Goal: Task Accomplishment & Management: Use online tool/utility

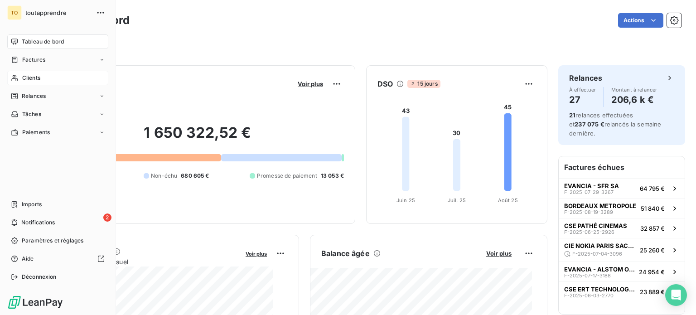
click at [27, 82] on span "Clients" at bounding box center [31, 78] width 18 height 8
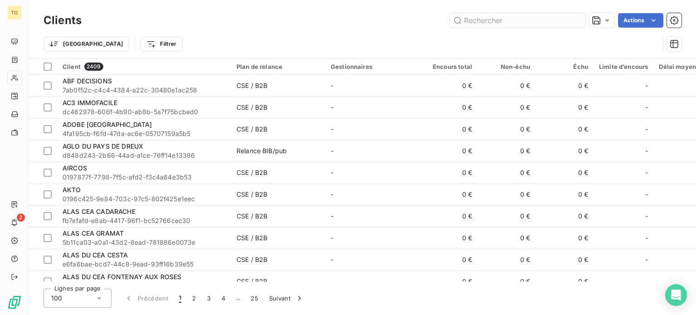
click at [509, 19] on input "text" at bounding box center [517, 20] width 136 height 14
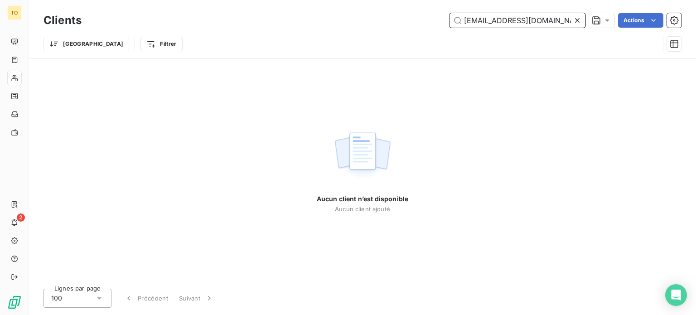
drag, startPoint x: 513, startPoint y: 23, endPoint x: 339, endPoint y: 22, distance: 173.9
click at [339, 22] on div "cse@ige-xao.com Actions" at bounding box center [386, 20] width 589 height 14
paste input "CSE IGE"
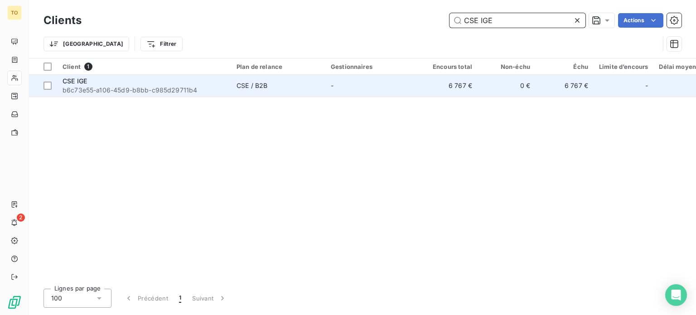
type input "CSE IGE"
click at [111, 95] on span "b6c73e55-a106-45d9-b8bb-c985d29711b4" at bounding box center [144, 90] width 163 height 9
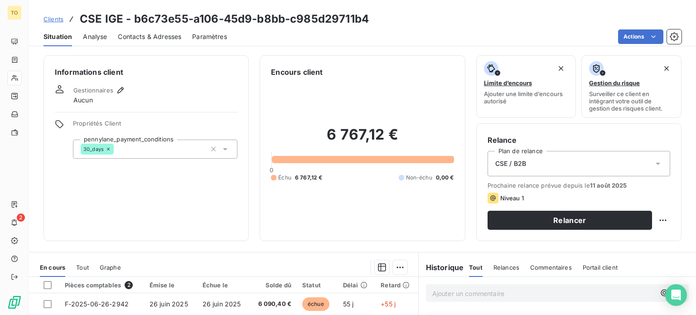
click at [149, 41] on span "Contacts & Adresses" at bounding box center [149, 36] width 63 height 9
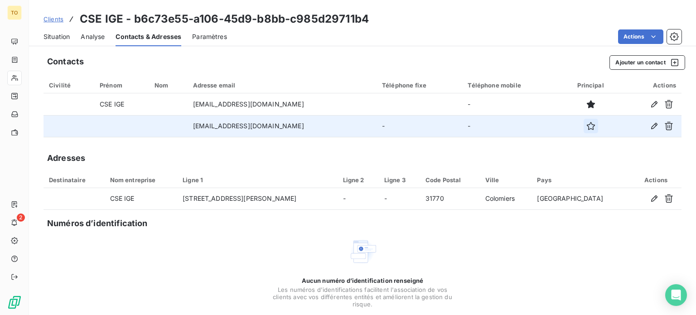
click at [586, 130] on icon "button" at bounding box center [590, 125] width 9 height 9
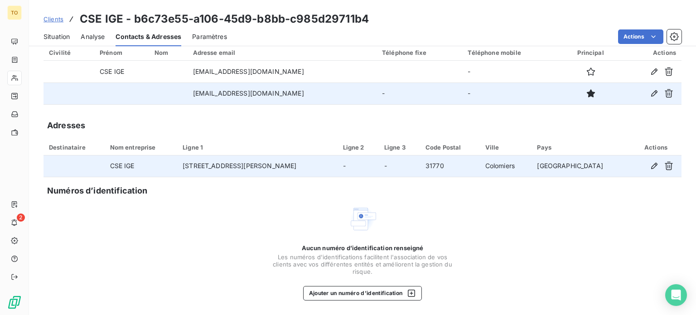
click at [143, 155] on td "CSE IGE" at bounding box center [141, 166] width 73 height 22
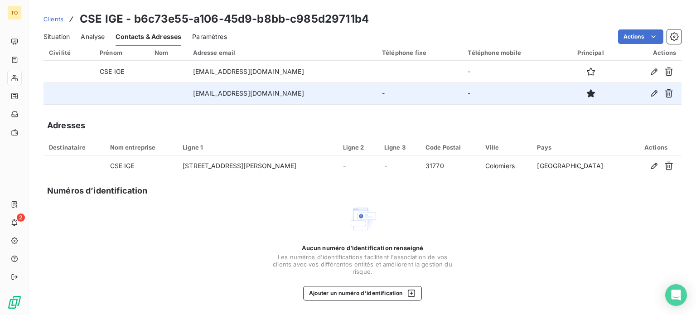
click at [105, 41] on span "Analyse" at bounding box center [93, 36] width 24 height 9
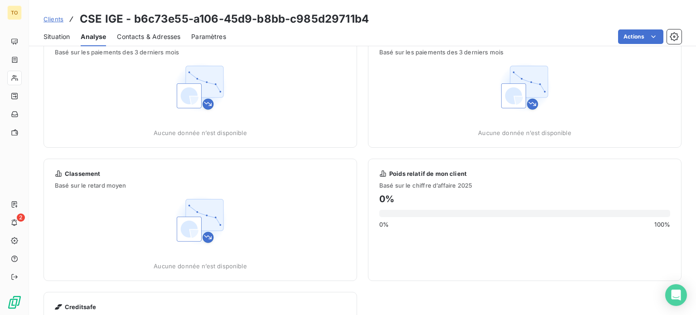
click at [60, 22] on span "Clients" at bounding box center [53, 18] width 20 height 7
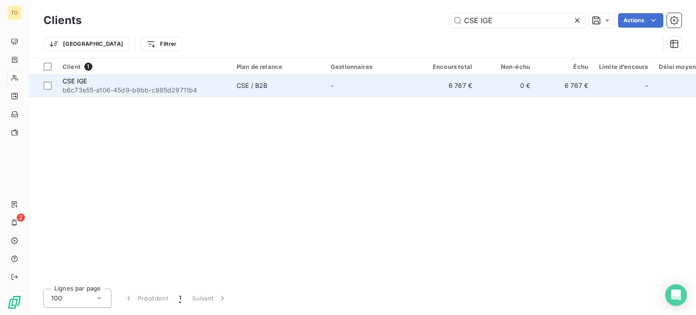
click at [103, 95] on span "b6c73e55-a106-45d9-b8bb-c985d29711b4" at bounding box center [144, 90] width 163 height 9
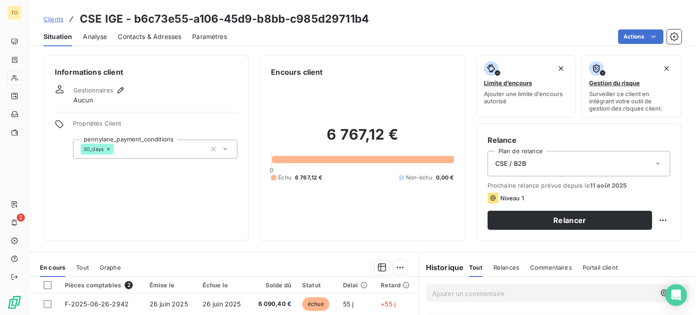
click at [291, 182] on span "Échu" at bounding box center [284, 177] width 13 height 8
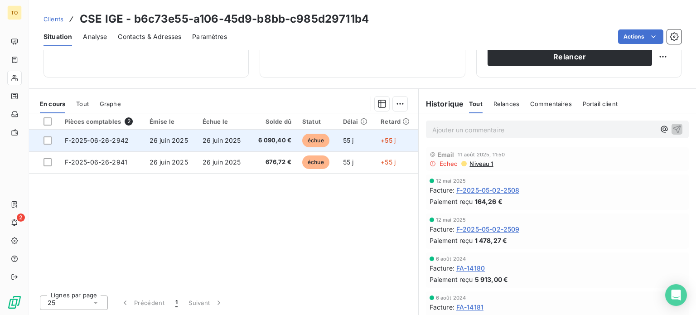
click at [297, 149] on td "6 090,40 €" at bounding box center [273, 141] width 47 height 22
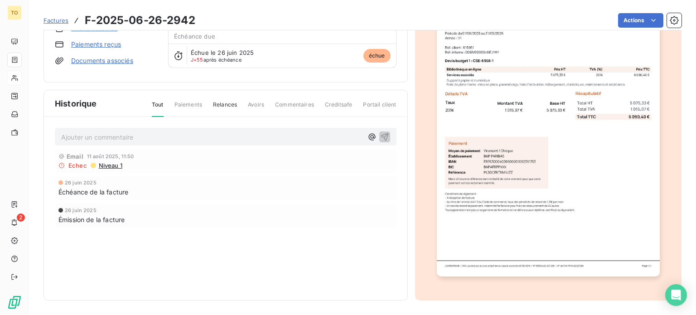
scroll to position [139, 0]
click at [122, 169] on span "Niveau 1" at bounding box center [110, 165] width 24 height 7
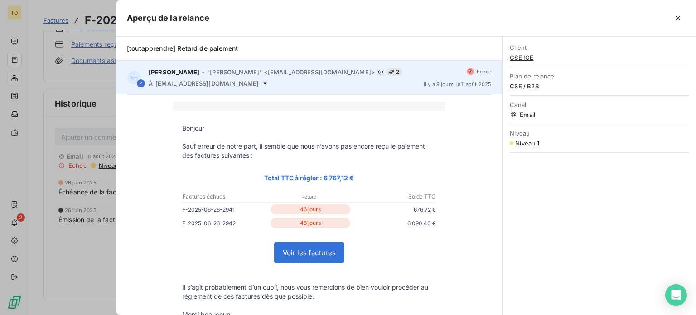
click at [468, 74] on icon at bounding box center [470, 71] width 5 height 5
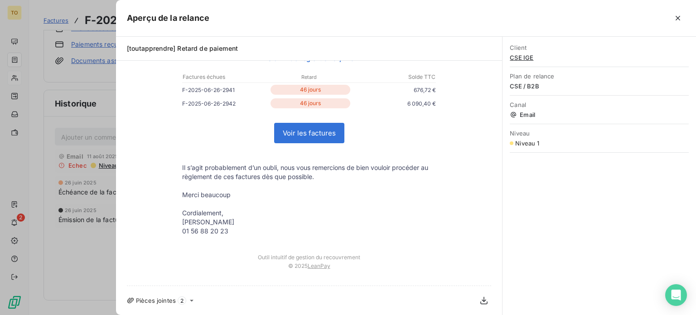
scroll to position [147, 0]
click at [70, 253] on div at bounding box center [348, 157] width 696 height 315
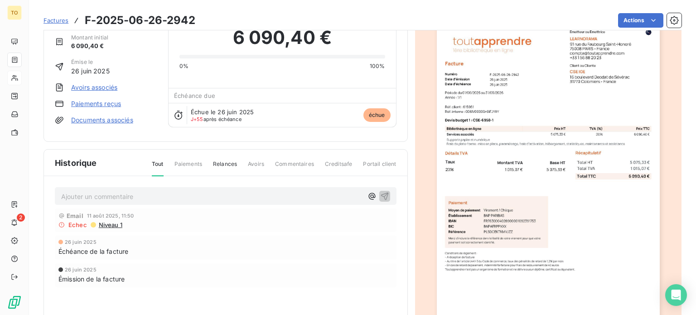
scroll to position [0, 0]
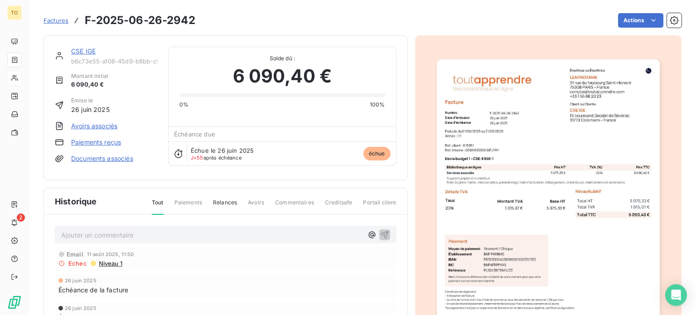
click at [96, 55] on link "CSE IGE" at bounding box center [83, 51] width 24 height 8
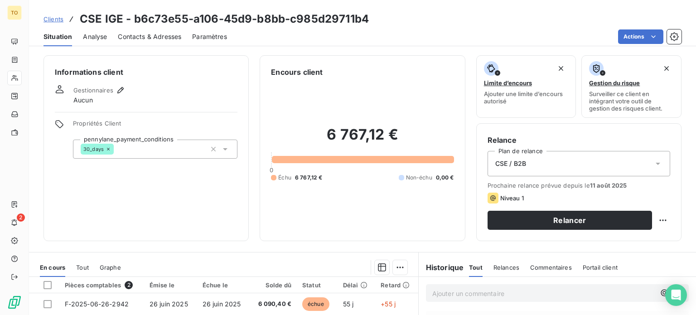
scroll to position [106, 0]
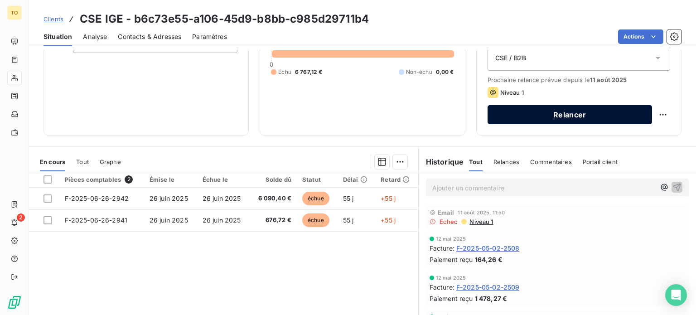
click at [567, 124] on button "Relancer" at bounding box center [569, 114] width 164 height 19
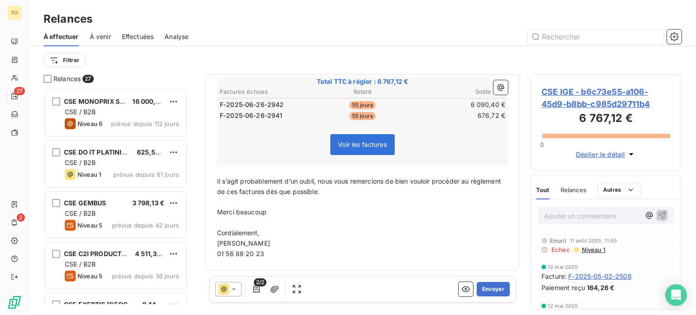
scroll to position [2, 0]
click at [478, 293] on button "Envoyer" at bounding box center [493, 289] width 33 height 14
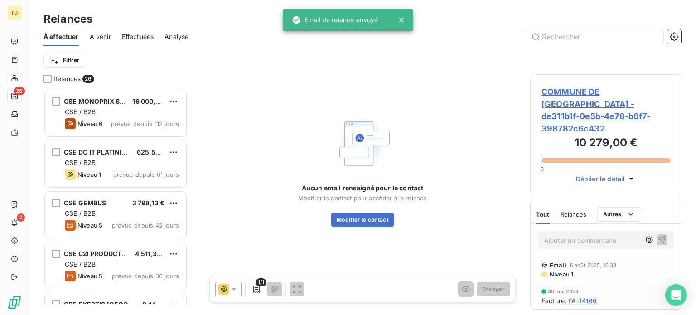
scroll to position [2, 0]
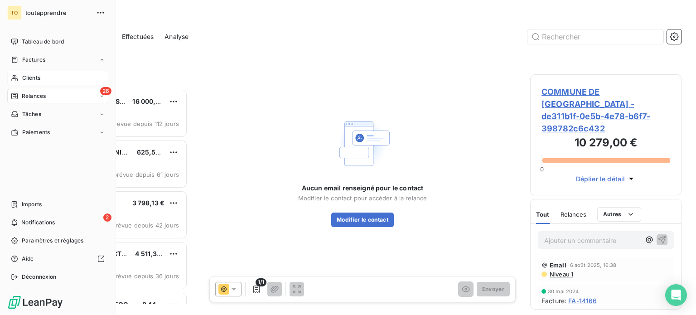
click at [19, 82] on icon at bounding box center [15, 77] width 8 height 7
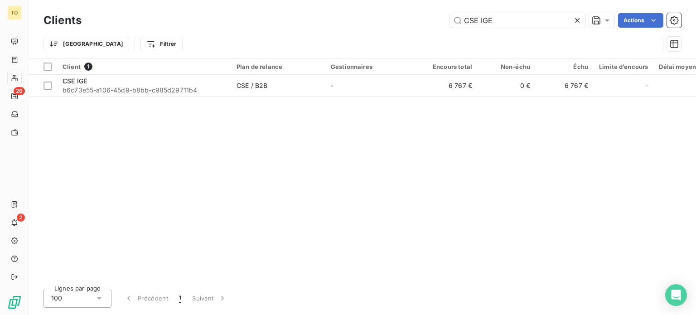
drag, startPoint x: 497, startPoint y: 21, endPoint x: 371, endPoint y: 19, distance: 126.8
click at [373, 20] on div "CSE IGE Actions" at bounding box center [386, 20] width 589 height 14
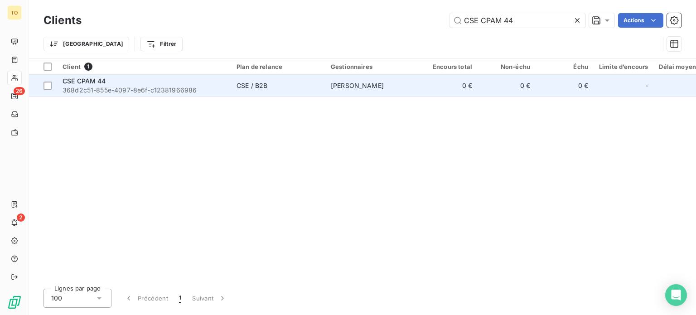
type input "CSE CPAM 44"
click at [92, 95] on span "368d2c51-855e-4097-8e6f-c12381966986" at bounding box center [144, 90] width 163 height 9
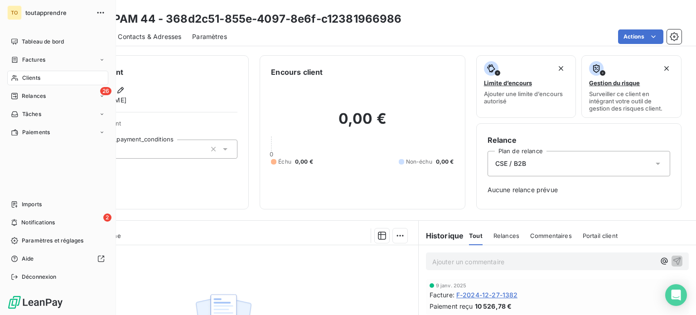
click at [40, 82] on span "Clients" at bounding box center [31, 78] width 18 height 8
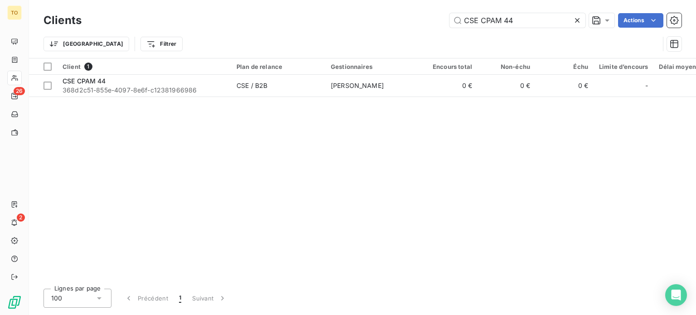
drag, startPoint x: 408, startPoint y: 24, endPoint x: 357, endPoint y: 19, distance: 50.9
click at [357, 19] on div "CSE CPAM 44 Actions" at bounding box center [386, 20] width 589 height 14
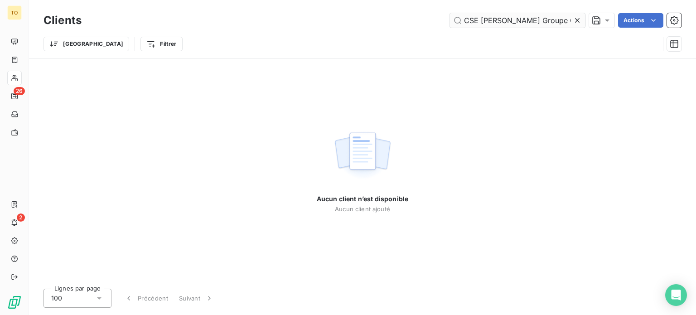
drag, startPoint x: 501, startPoint y: 23, endPoint x: 547, endPoint y: 20, distance: 45.8
click at [547, 20] on input "CSE H.Reinier Groupe ONET" at bounding box center [517, 20] width 136 height 14
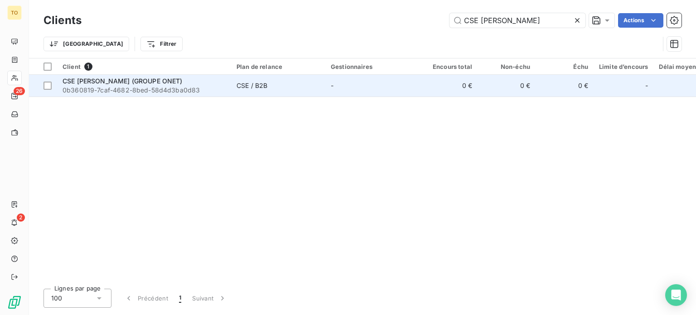
type input "CSE H.Reinier"
click at [126, 85] on span "CSE H.REINIER (GROUPE ONET)" at bounding box center [123, 81] width 120 height 8
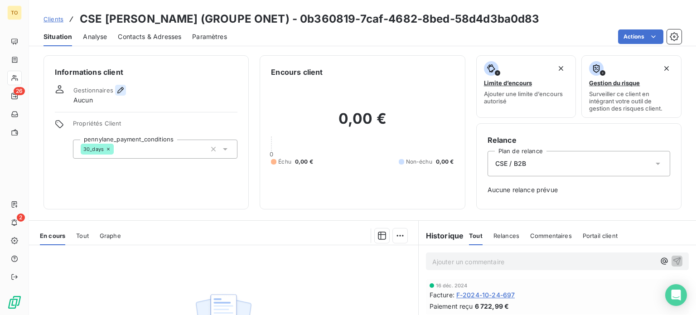
click at [124, 93] on icon "button" at bounding box center [120, 90] width 6 height 6
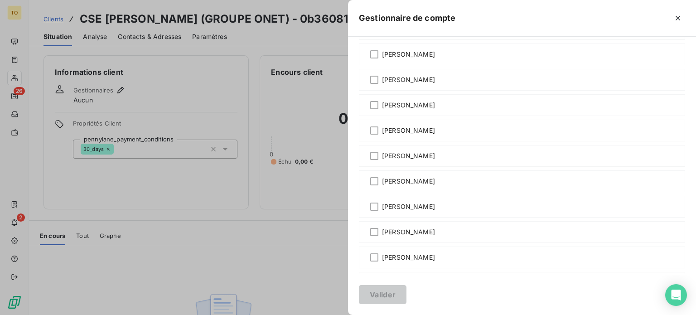
scroll to position [106, 0]
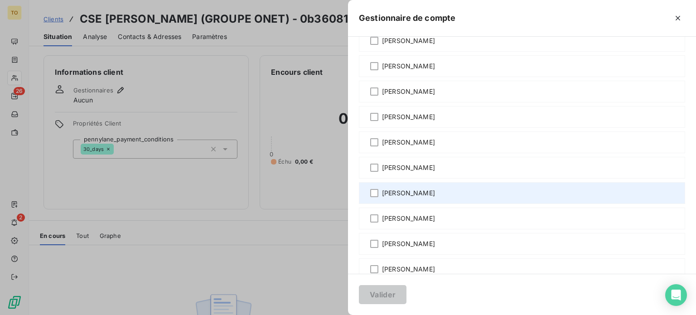
click at [382, 197] on span "[PERSON_NAME]" at bounding box center [408, 192] width 53 height 9
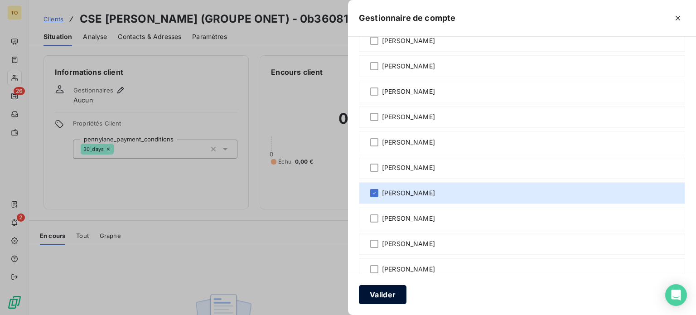
click at [359, 286] on button "Valider" at bounding box center [383, 294] width 48 height 19
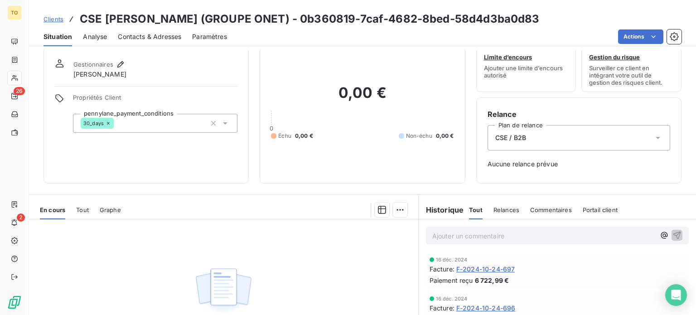
scroll to position [0, 0]
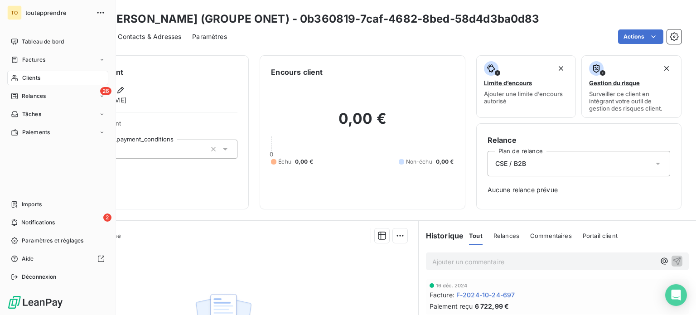
click at [33, 82] on span "Clients" at bounding box center [31, 78] width 18 height 8
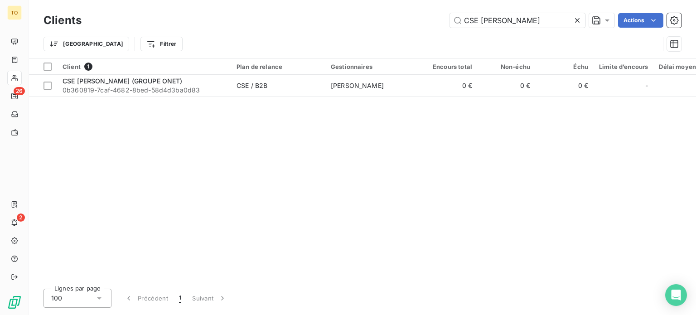
drag, startPoint x: 525, startPoint y: 23, endPoint x: 337, endPoint y: 24, distance: 188.0
click at [337, 24] on div "CSE H.Reinier Actions" at bounding box center [386, 20] width 589 height 14
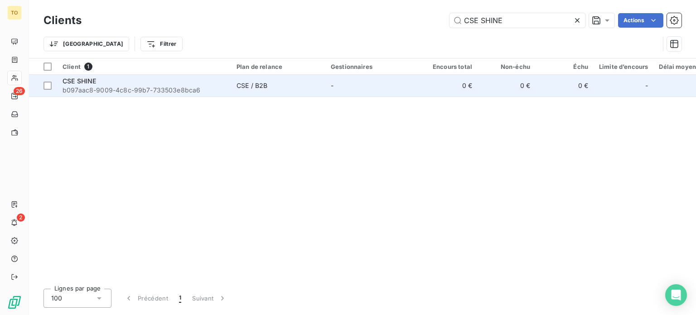
type input "CSE SHINE"
click at [132, 95] on span "b097aac8-9009-4c8c-99b7-733503e8bca6" at bounding box center [144, 90] width 163 height 9
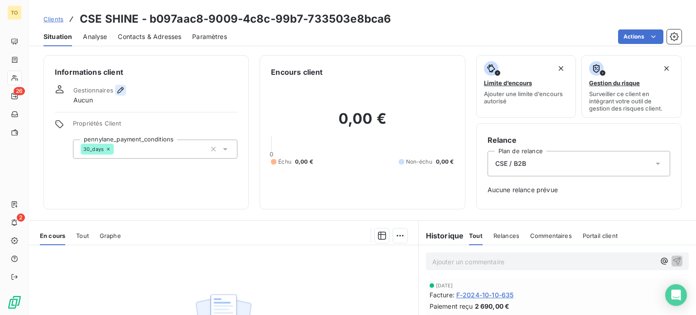
click at [124, 93] on icon "button" at bounding box center [120, 90] width 6 height 6
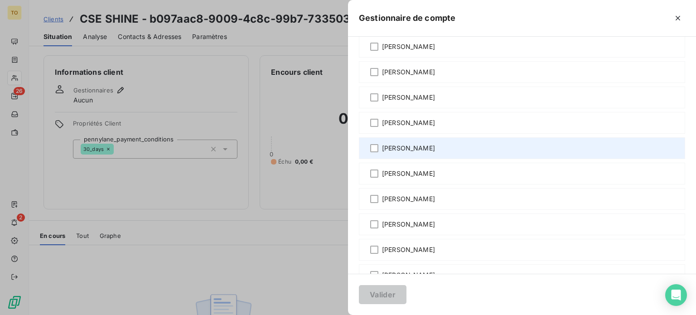
scroll to position [106, 0]
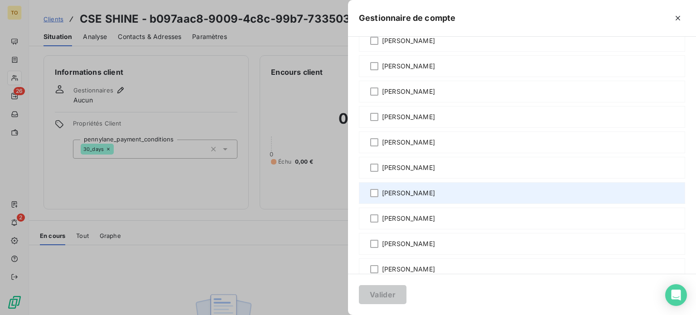
click at [382, 197] on span "[PERSON_NAME]" at bounding box center [408, 192] width 53 height 9
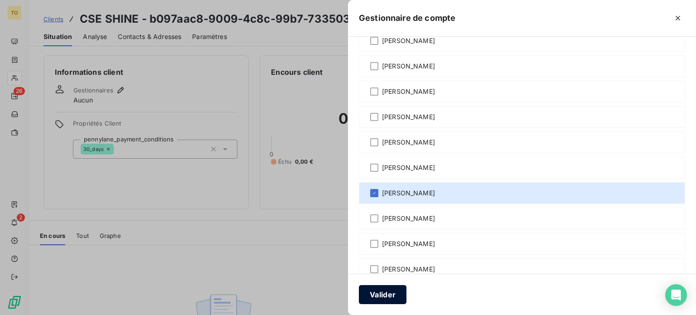
click at [359, 297] on button "Valider" at bounding box center [383, 294] width 48 height 19
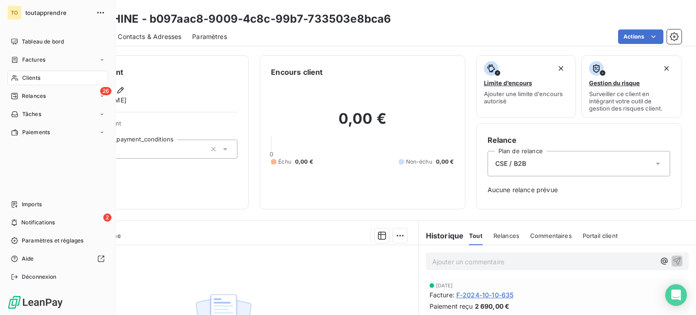
click at [29, 82] on span "Clients" at bounding box center [31, 78] width 18 height 8
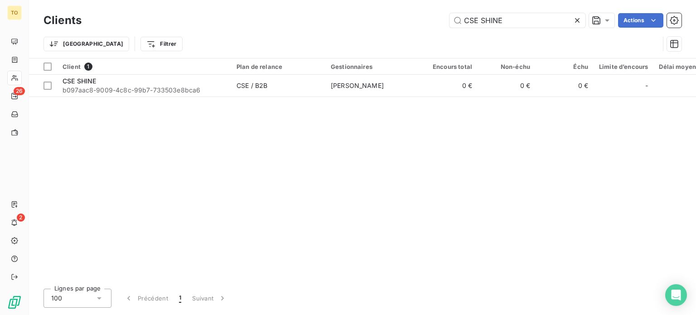
drag, startPoint x: 462, startPoint y: 25, endPoint x: 337, endPoint y: 25, distance: 125.9
click at [343, 25] on div "CSE SHINE Actions" at bounding box center [386, 20] width 589 height 14
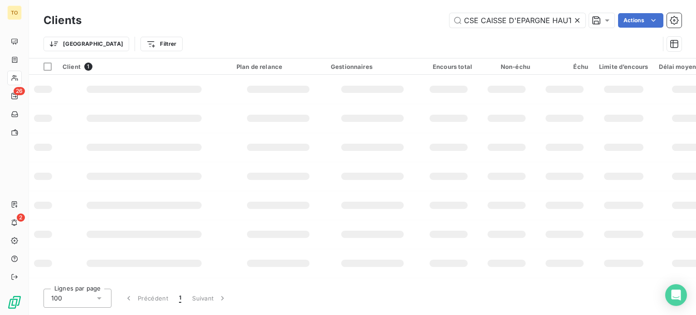
scroll to position [0, 54]
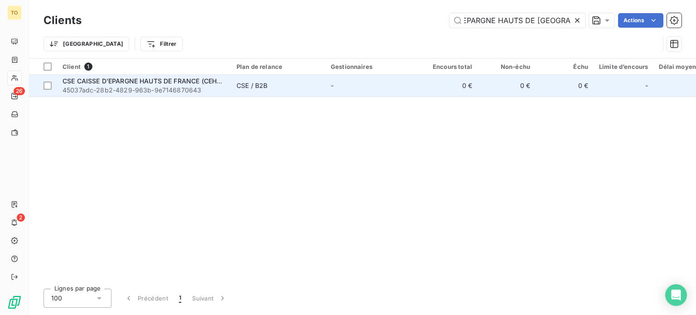
type input "CSE CAISSE D'EPARGNE HAUTS DE FRANCE"
click at [114, 95] on span "45037adc-28b2-4829-963b-9e7146870643" at bounding box center [144, 90] width 163 height 9
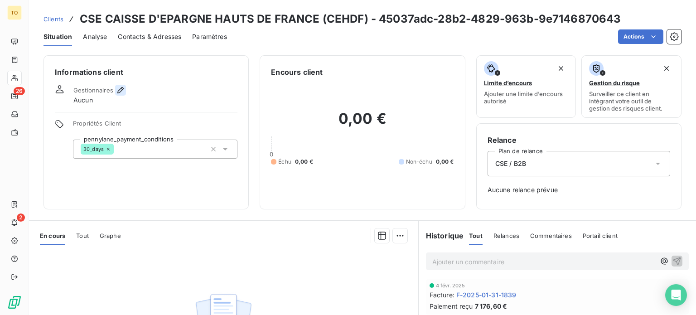
click at [124, 93] on icon "button" at bounding box center [120, 90] width 6 height 6
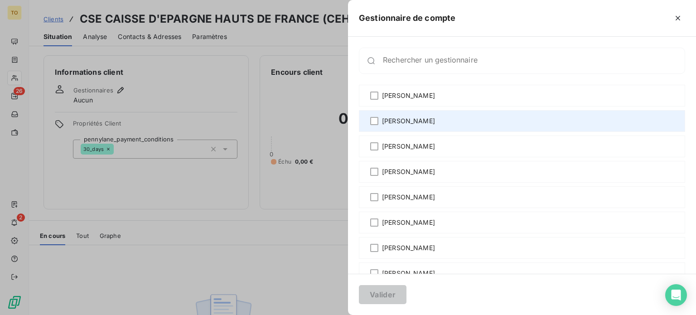
click at [382, 125] on span "[PERSON_NAME]" at bounding box center [408, 120] width 53 height 9
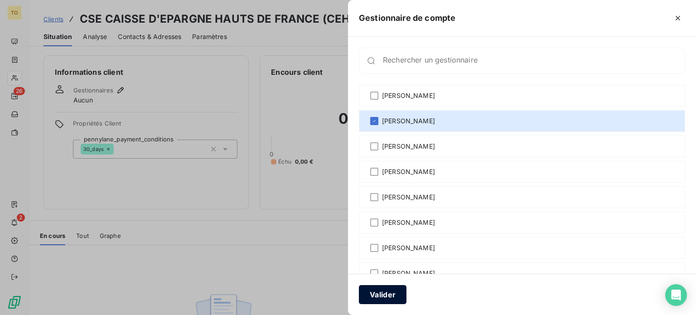
click at [359, 293] on button "Valider" at bounding box center [383, 294] width 48 height 19
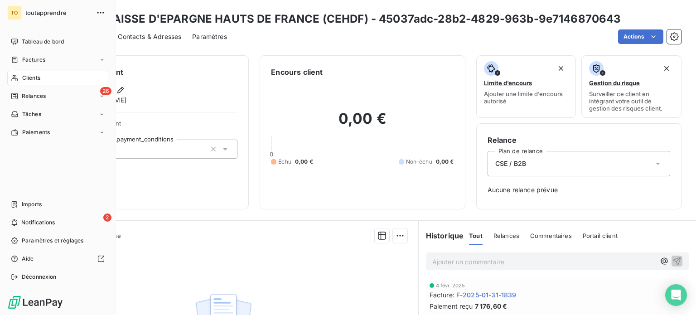
click at [31, 82] on span "Clients" at bounding box center [31, 78] width 18 height 8
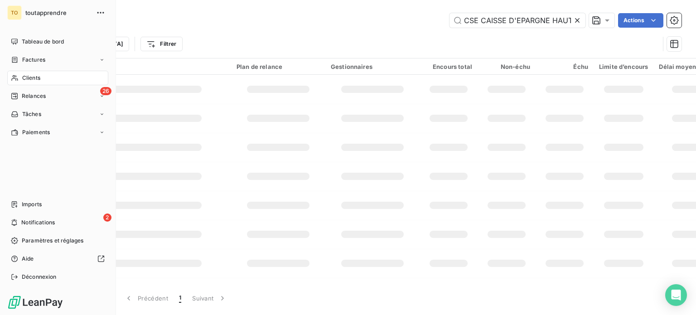
scroll to position [0, 55]
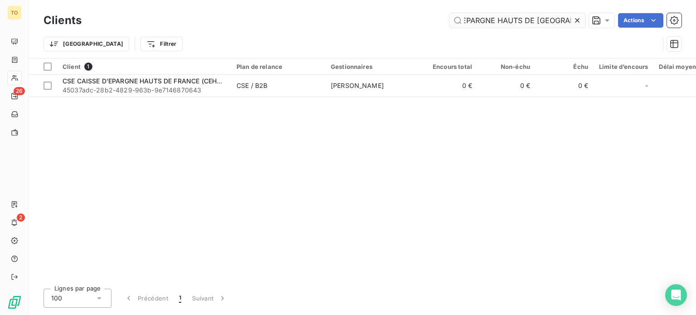
click at [573, 21] on icon at bounding box center [577, 20] width 9 height 9
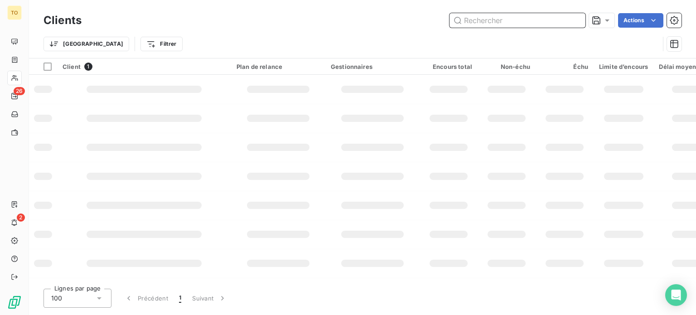
click at [545, 26] on input "text" at bounding box center [517, 20] width 136 height 14
paste input "CSE EFS Centre Pays de Loire"
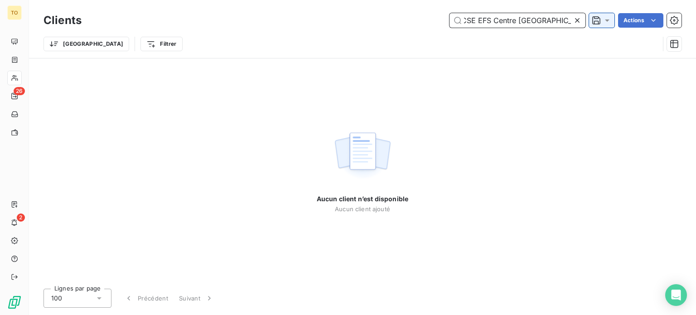
scroll to position [0, 3]
drag, startPoint x: 481, startPoint y: 23, endPoint x: 598, endPoint y: 23, distance: 117.8
click at [598, 23] on div "CSE EFS Centre Pays de Loire Actions" at bounding box center [386, 20] width 589 height 14
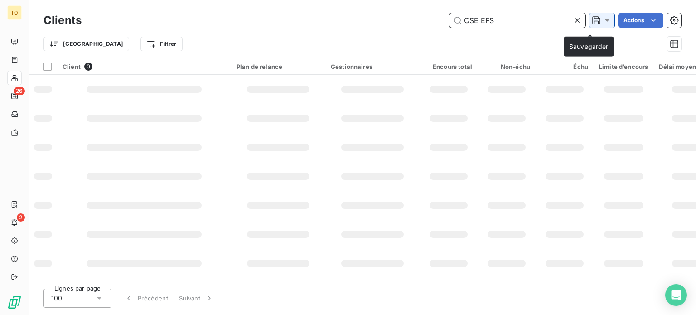
scroll to position [0, 0]
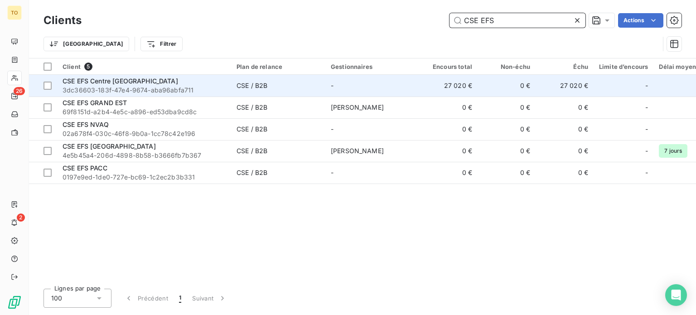
type input "CSE EFS"
click at [184, 86] on div "CSE EFS Centre Pays de la Loire" at bounding box center [144, 81] width 163 height 9
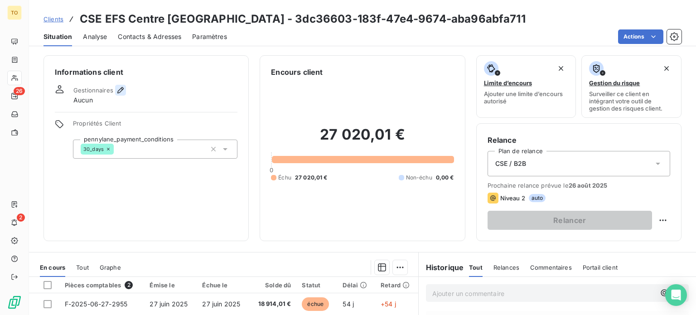
click at [125, 95] on icon "button" at bounding box center [120, 90] width 9 height 9
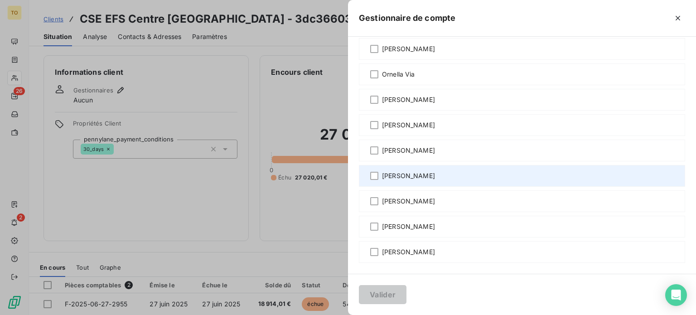
scroll to position [634, 0]
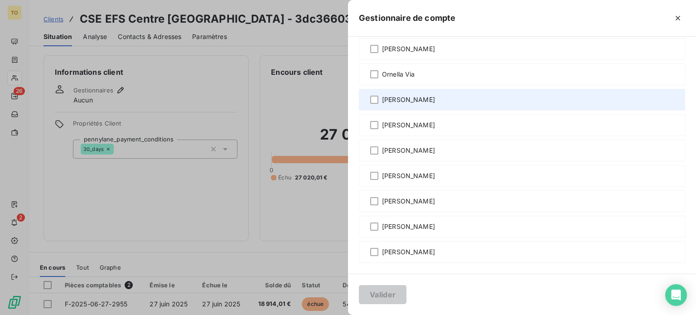
click at [382, 104] on span "[PERSON_NAME]" at bounding box center [408, 99] width 53 height 9
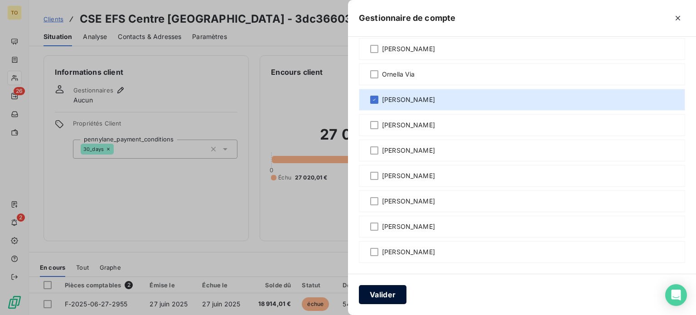
click at [359, 294] on button "Valider" at bounding box center [383, 294] width 48 height 19
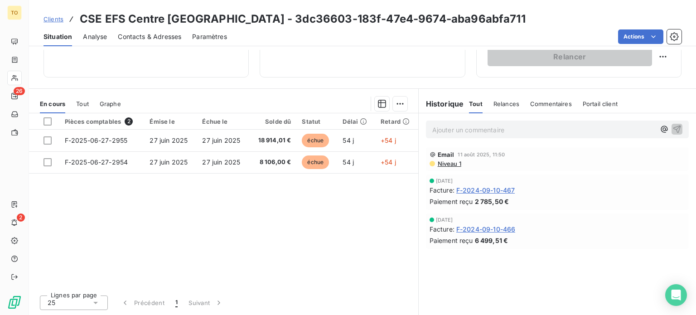
scroll to position [0, 0]
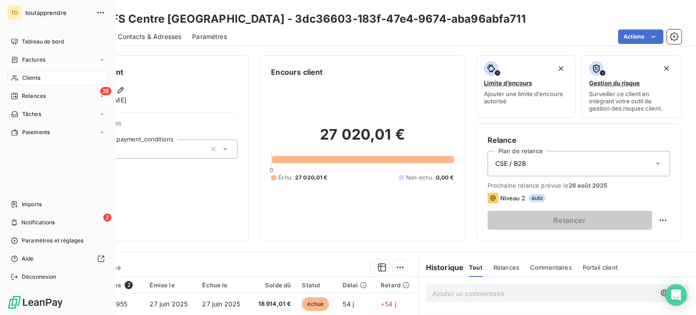
click at [26, 85] on div "Clients" at bounding box center [57, 78] width 101 height 14
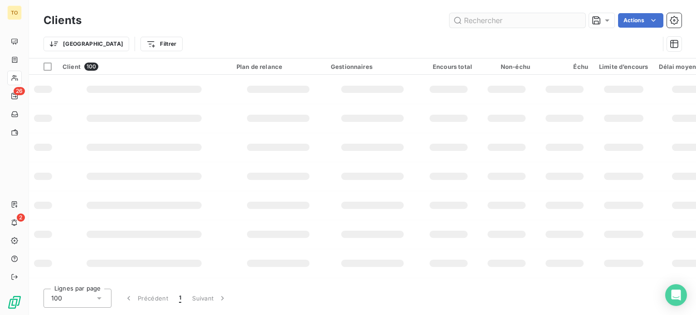
click at [534, 25] on input "text" at bounding box center [517, 20] width 136 height 14
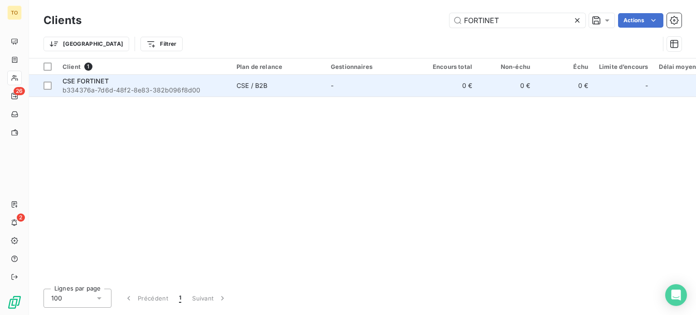
type input "FORTINET"
click at [157, 95] on span "b334376a-7d6d-48f2-8e83-382b096f8d00" at bounding box center [144, 90] width 163 height 9
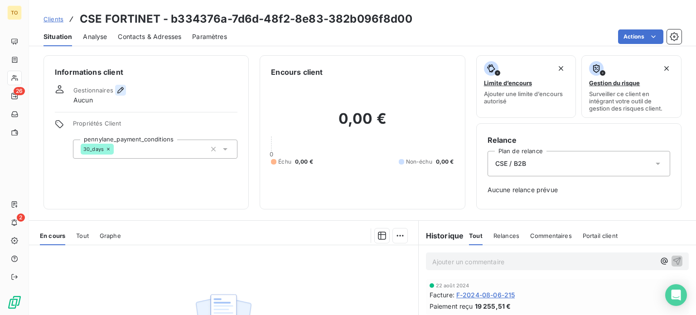
click at [125, 95] on icon "button" at bounding box center [120, 90] width 9 height 9
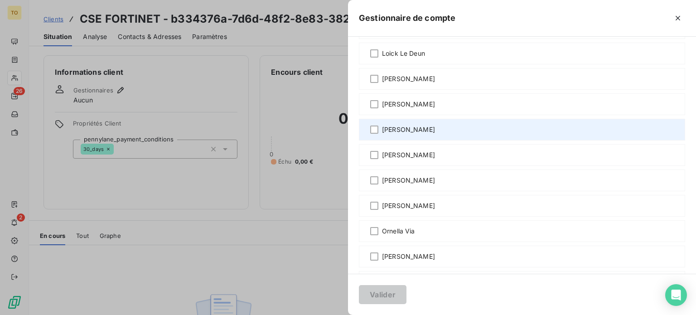
scroll to position [528, 0]
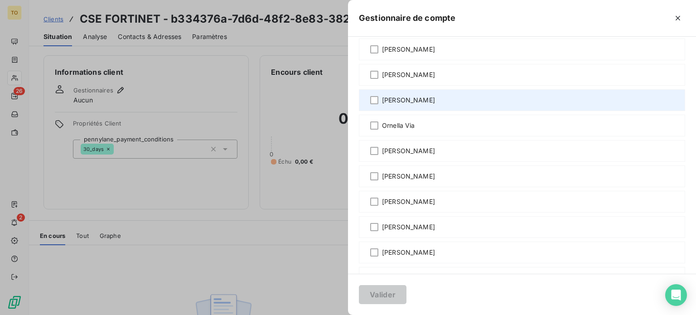
click at [382, 105] on span "[PERSON_NAME]" at bounding box center [408, 100] width 53 height 9
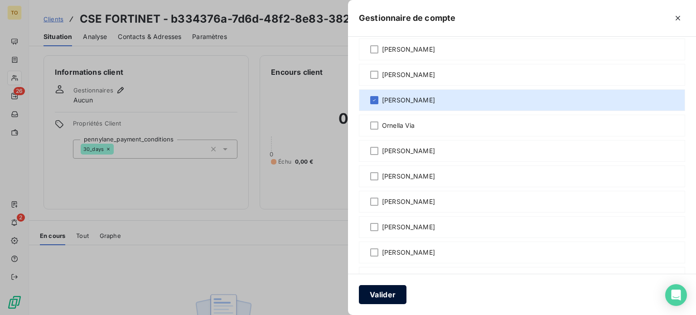
click at [359, 291] on button "Valider" at bounding box center [383, 294] width 48 height 19
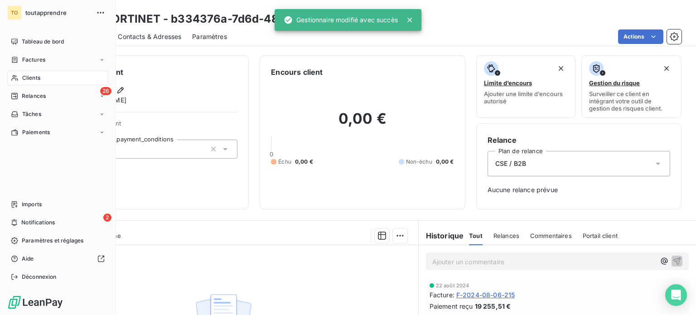
click at [30, 82] on span "Clients" at bounding box center [31, 78] width 18 height 8
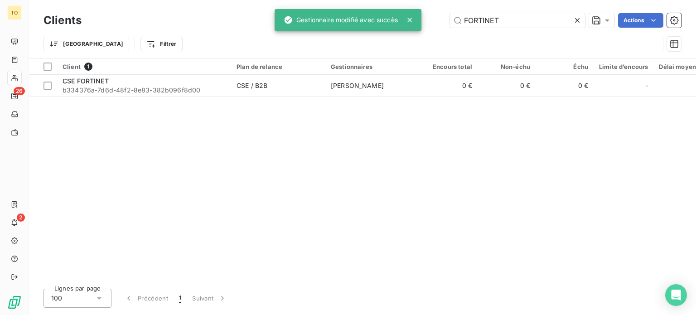
drag, startPoint x: 493, startPoint y: 21, endPoint x: 388, endPoint y: 19, distance: 105.6
click at [395, 20] on div "TO 26 2 Clients FORTINET Actions Trier Filtrer Client 1 Plan de relance Gestion…" at bounding box center [348, 157] width 696 height 315
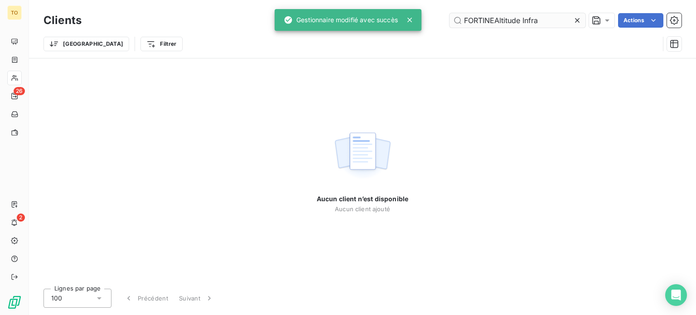
click at [488, 18] on input "FORTINEAltitude Infra" at bounding box center [517, 20] width 136 height 14
drag, startPoint x: 530, startPoint y: 22, endPoint x: 419, endPoint y: 21, distance: 111.0
click at [419, 21] on div "TO 26 2 Clients FORTINEAltitude Infra Actions Trier Filtrer Aucun client n’est …" at bounding box center [348, 157] width 696 height 315
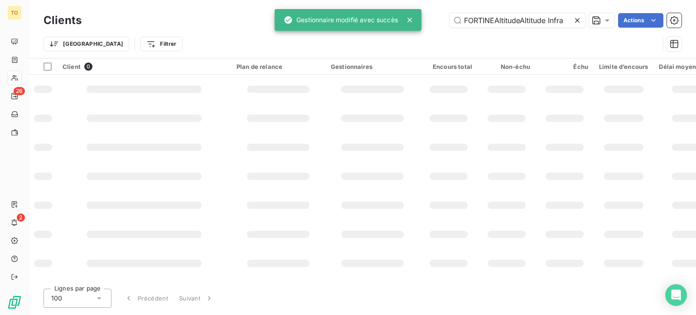
scroll to position [0, 1]
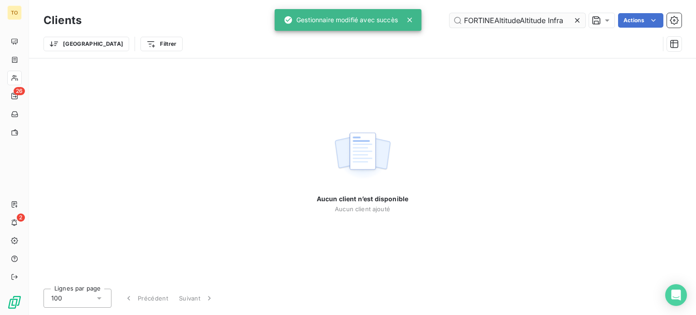
drag, startPoint x: 516, startPoint y: 21, endPoint x: 534, endPoint y: 21, distance: 17.2
click at [518, 21] on input "FORTINEAltitudeAltitude Infra" at bounding box center [517, 20] width 136 height 14
type input "FORTINEAltitudeAltitude Infra"
drag, startPoint x: 563, startPoint y: 23, endPoint x: 556, endPoint y: 23, distance: 6.8
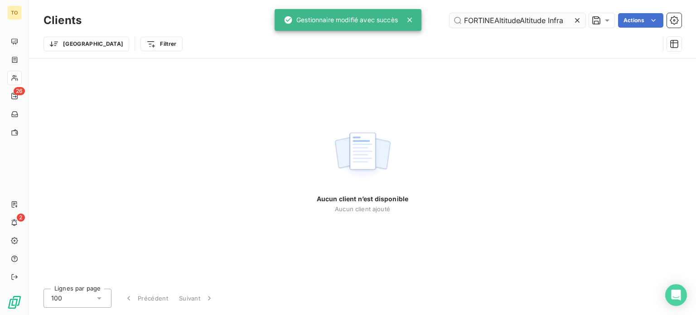
click at [573, 23] on icon at bounding box center [577, 20] width 9 height 9
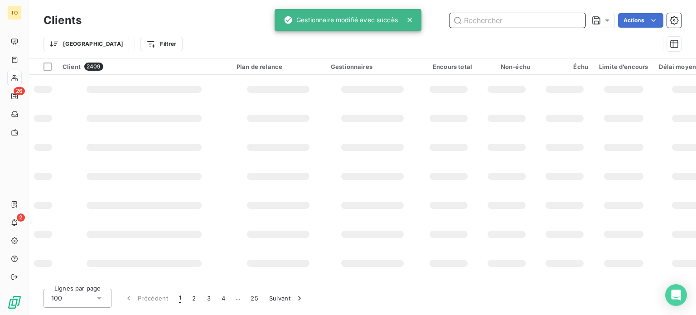
click at [525, 23] on input "text" at bounding box center [517, 20] width 136 height 14
paste input "Altitude Infra"
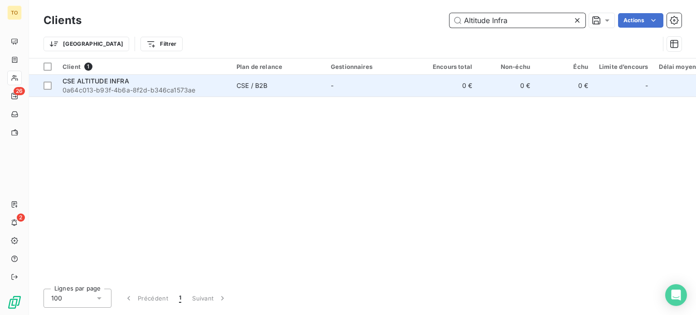
type input "Altitude Infra"
click at [146, 96] on td "CSE ALTITUDE INFRA 0a64c013-b93f-4b6a-8f2d-b346ca1573ae" at bounding box center [144, 86] width 174 height 22
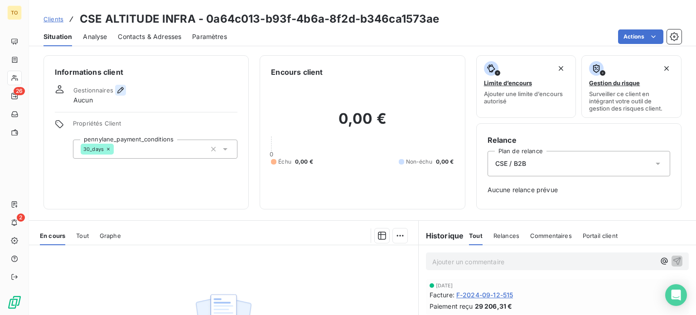
click at [124, 93] on icon "button" at bounding box center [120, 90] width 6 height 6
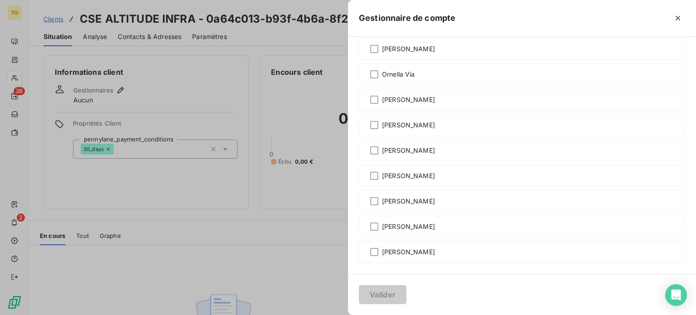
scroll to position [634, 0]
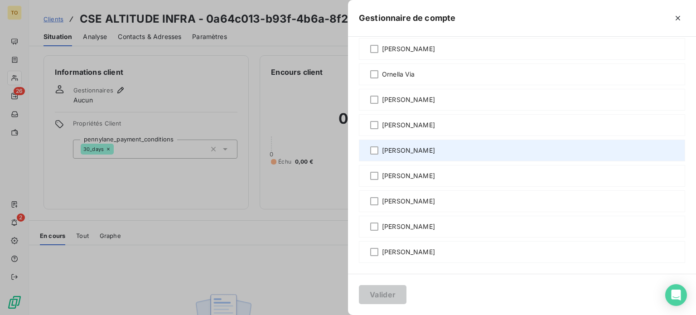
drag, startPoint x: 330, startPoint y: 228, endPoint x: 308, endPoint y: 266, distance: 44.3
click at [382, 130] on span "[PERSON_NAME]" at bounding box center [408, 124] width 53 height 9
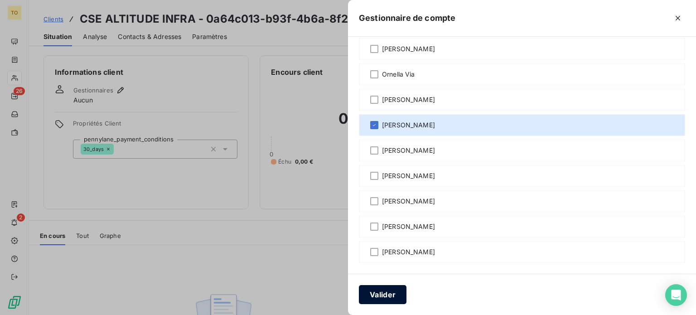
click at [359, 292] on button "Valider" at bounding box center [383, 294] width 48 height 19
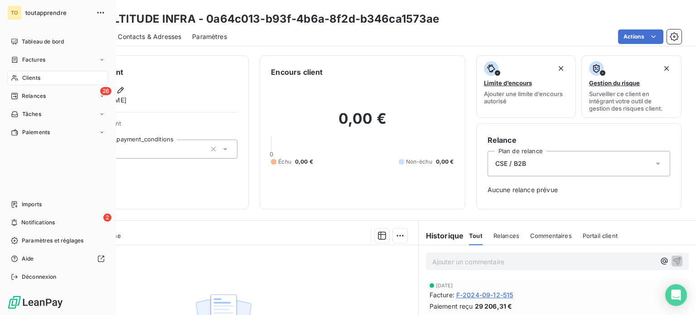
click at [25, 85] on div "Clients" at bounding box center [57, 78] width 101 height 14
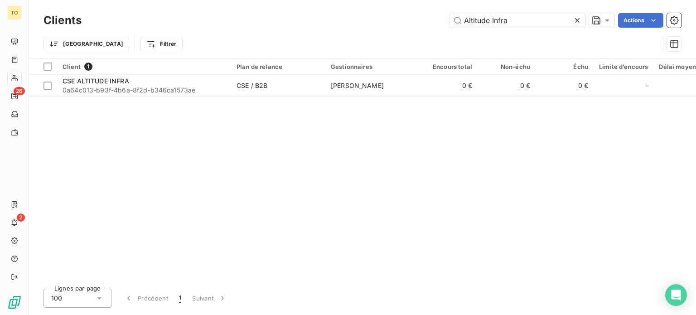
drag, startPoint x: 502, startPoint y: 21, endPoint x: 353, endPoint y: 12, distance: 148.8
click at [362, 14] on div "Altitude Infra Actions" at bounding box center [386, 20] width 589 height 14
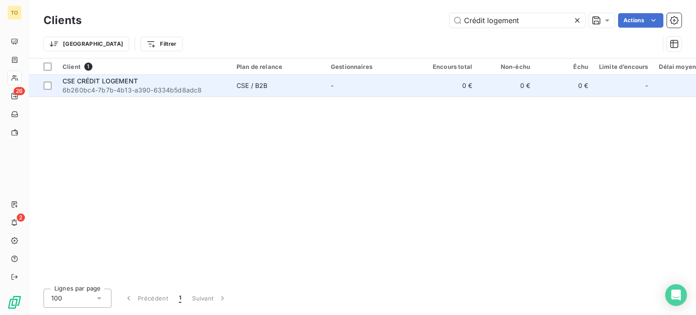
type input "Crédit logement"
click at [145, 95] on span "6b260bc4-7b7b-4b13-a390-6334b5d8adc8" at bounding box center [144, 90] width 163 height 9
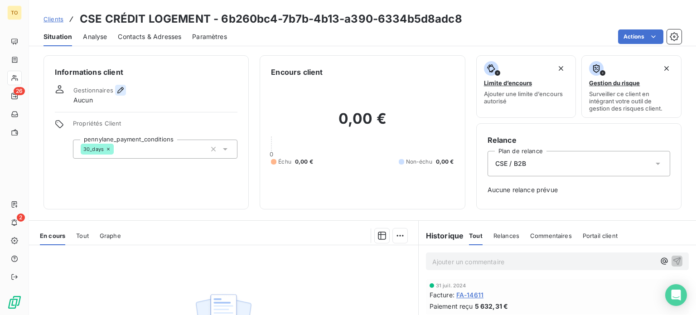
click at [124, 93] on icon "button" at bounding box center [120, 90] width 6 height 6
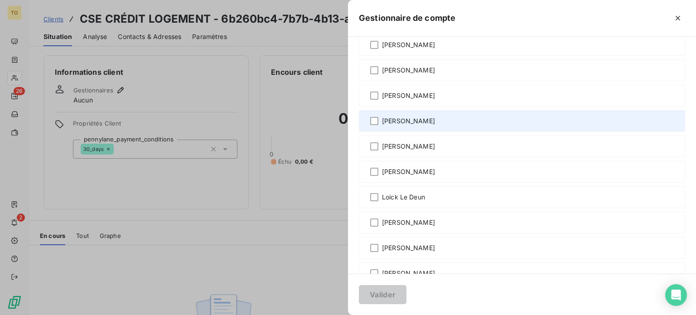
scroll to position [317, 0]
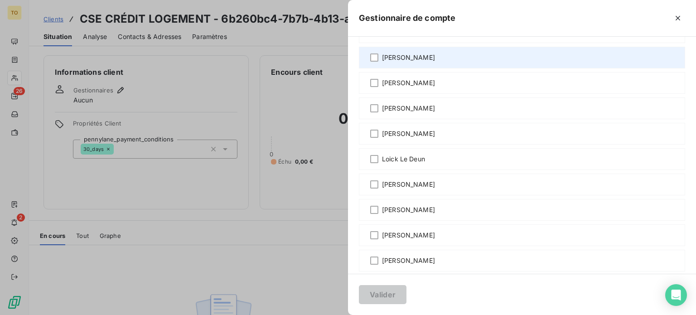
click at [382, 62] on span "[PERSON_NAME]" at bounding box center [408, 57] width 53 height 9
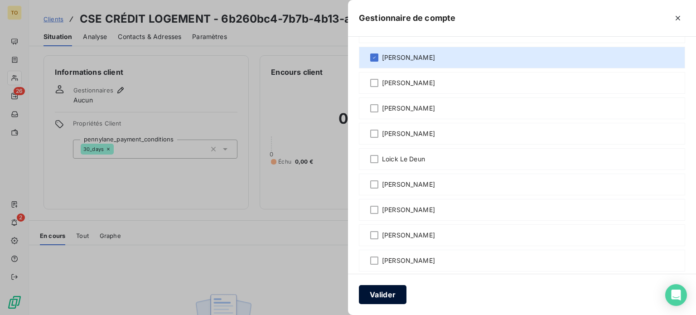
click at [359, 293] on button "Valider" at bounding box center [383, 294] width 48 height 19
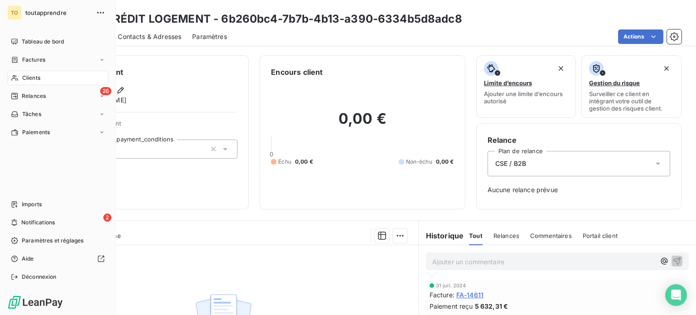
click at [16, 81] on icon at bounding box center [14, 78] width 6 height 6
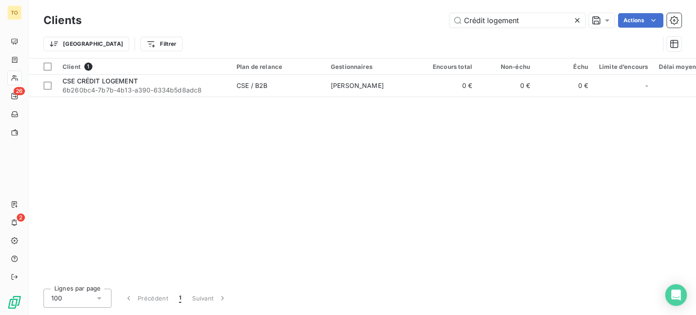
drag, startPoint x: 520, startPoint y: 22, endPoint x: 357, endPoint y: 19, distance: 163.1
click at [359, 19] on div "Crédit logement Actions" at bounding box center [386, 20] width 589 height 14
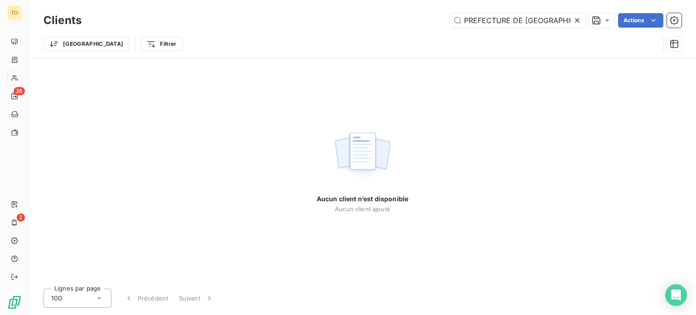
drag, startPoint x: 512, startPoint y: 22, endPoint x: 410, endPoint y: 21, distance: 101.9
click at [410, 21] on div "PREFECTURE DE [GEOGRAPHIC_DATA] Actions" at bounding box center [386, 20] width 589 height 14
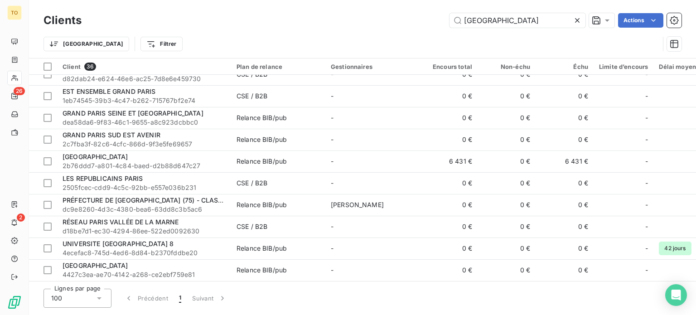
scroll to position [766, 0]
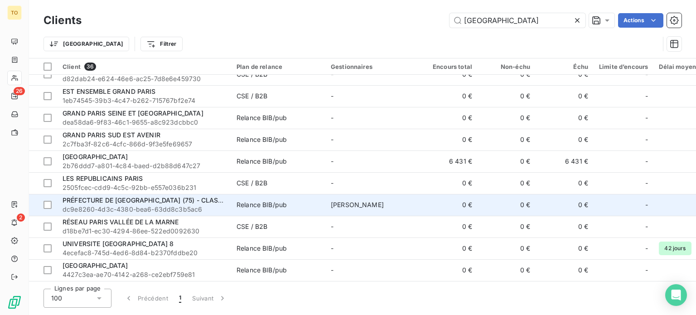
type input "[GEOGRAPHIC_DATA]"
click at [185, 205] on span "dc9e8260-4d3c-4380-bea6-63dd8c3b5ac6" at bounding box center [144, 209] width 163 height 9
